Goal: Transaction & Acquisition: Book appointment/travel/reservation

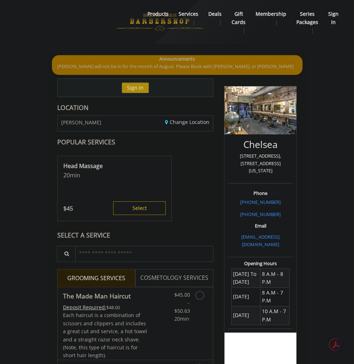
drag, startPoint x: 309, startPoint y: 185, endPoint x: 245, endPoint y: 178, distance: 64.5
click at [245, 178] on div "Chelsea [STREET_ADDRESS],[STREET_ADDRESS][US_STATE]" at bounding box center [260, 160] width 65 height 48
copy p "[STREET_ADDRESS],[STREET_ADDRESS][US_STATE]"
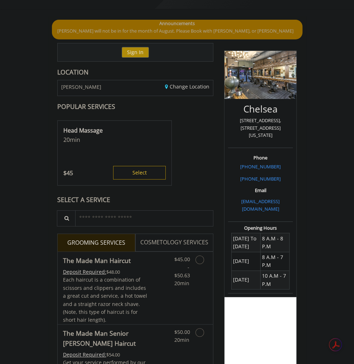
scroll to position [30, 0]
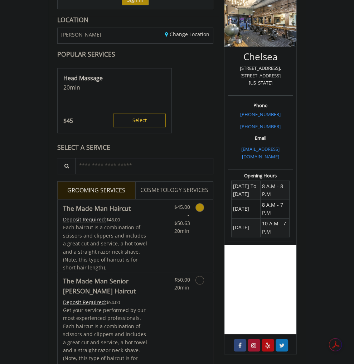
click at [208, 211] on link "Grooming services" at bounding box center [204, 218] width 8 height 36
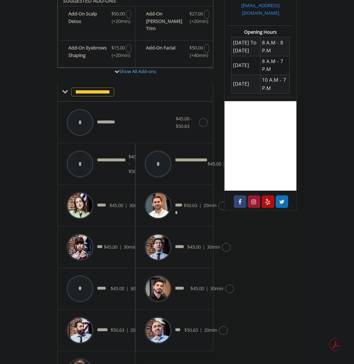
scroll to position [203, 0]
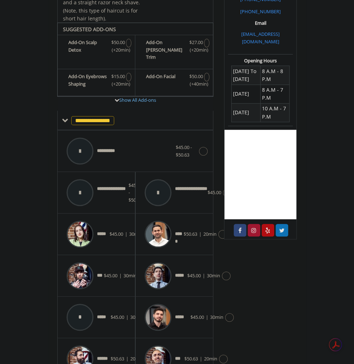
click at [145, 313] on icon at bounding box center [149, 317] width 9 height 9
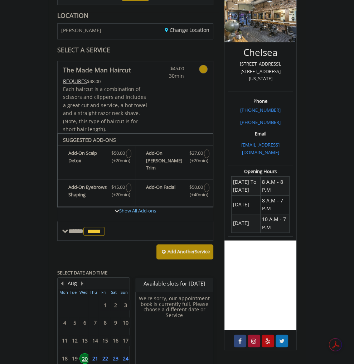
scroll to position [128, 0]
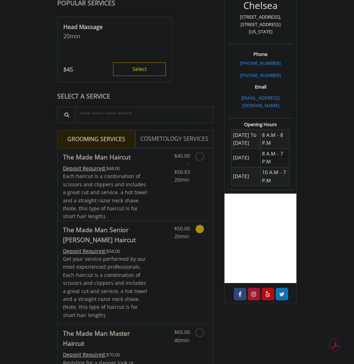
scroll to position [143, 0]
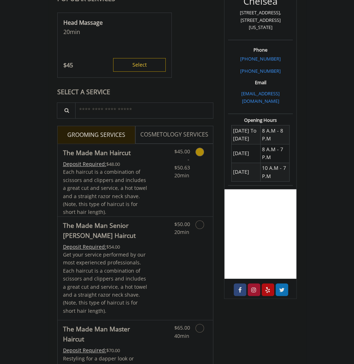
click at [204, 152] on icon "Grooming services" at bounding box center [200, 152] width 9 height 9
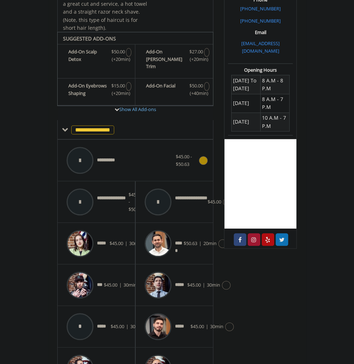
scroll to position [209, 0]
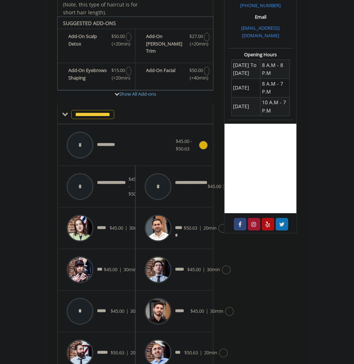
click at [97, 141] on span "**********" at bounding box center [109, 145] width 24 height 8
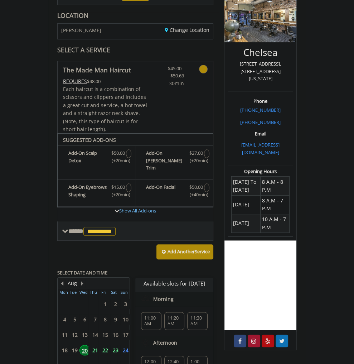
scroll to position [139, 0]
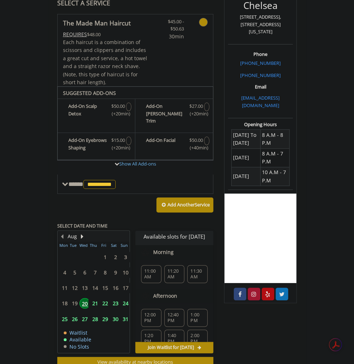
click at [174, 268] on span "11:20 AM" at bounding box center [175, 273] width 14 height 11
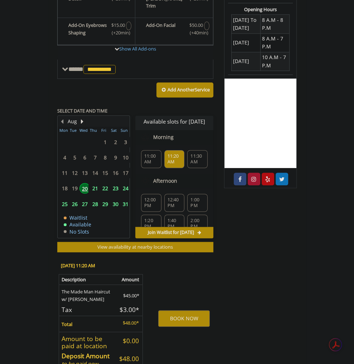
scroll to position [272, 0]
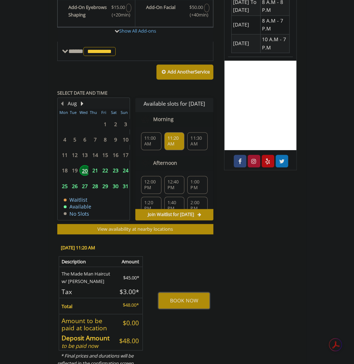
click at [194, 292] on button "BOOK NOW" at bounding box center [184, 300] width 52 height 16
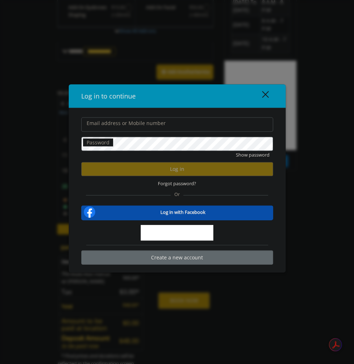
type input "**********"
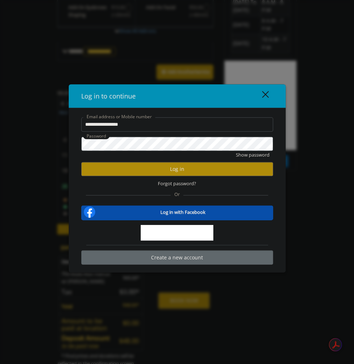
scroll to position [0, 0]
click at [239, 167] on button "Log in" at bounding box center [177, 169] width 192 height 14
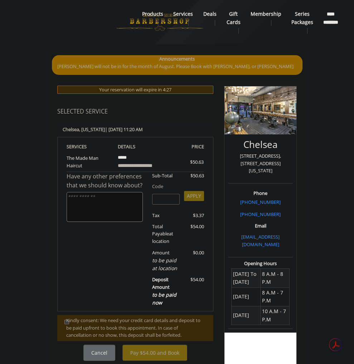
click at [85, 317] on div "Kindly consent: We need your credit card details and deposit to be paid upfront…" at bounding box center [136, 328] width 140 height 22
click at [66, 317] on div "Kindly consent: We need your credit card details and deposit to be paid upfront…" at bounding box center [136, 328] width 140 height 22
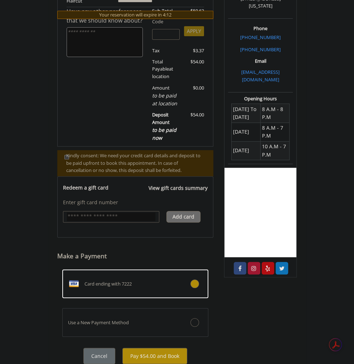
scroll to position [166, 0]
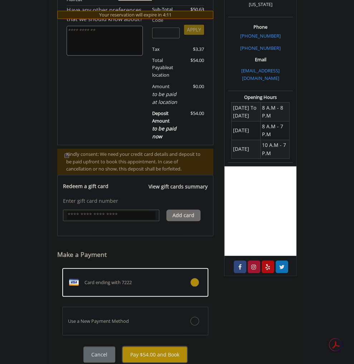
click at [163, 347] on button "Pay $54.00 and Book" at bounding box center [155, 355] width 65 height 16
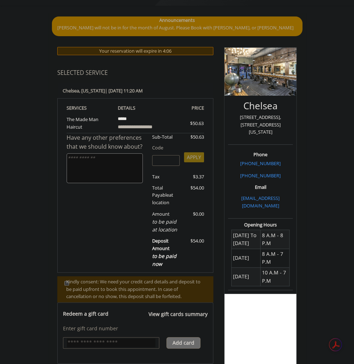
scroll to position [0, 0]
